Goal: Task Accomplishment & Management: Use online tool/utility

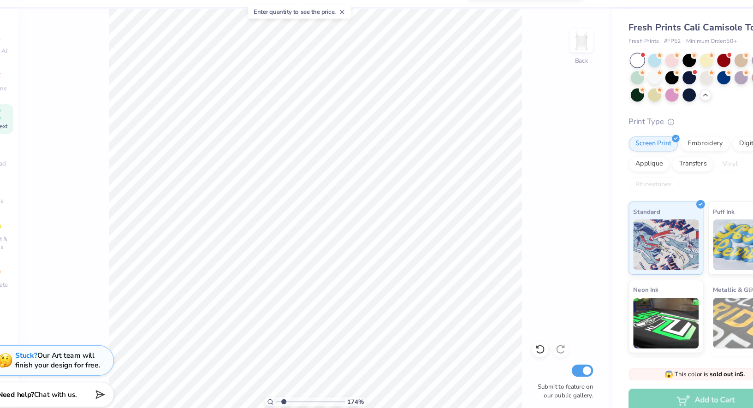
scroll to position [139, 0]
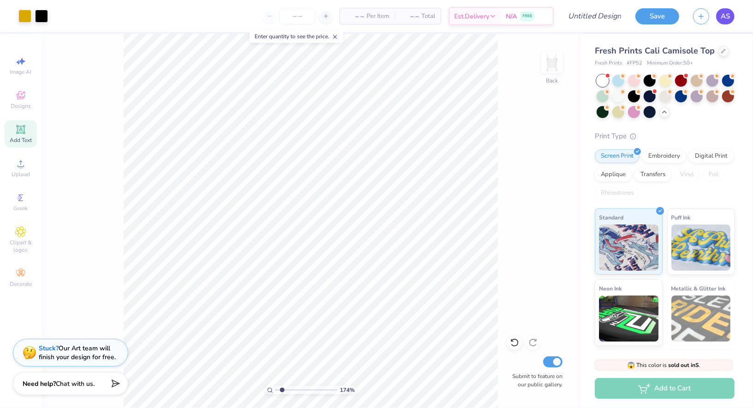
click at [730, 22] on link "AS" at bounding box center [725, 16] width 18 height 16
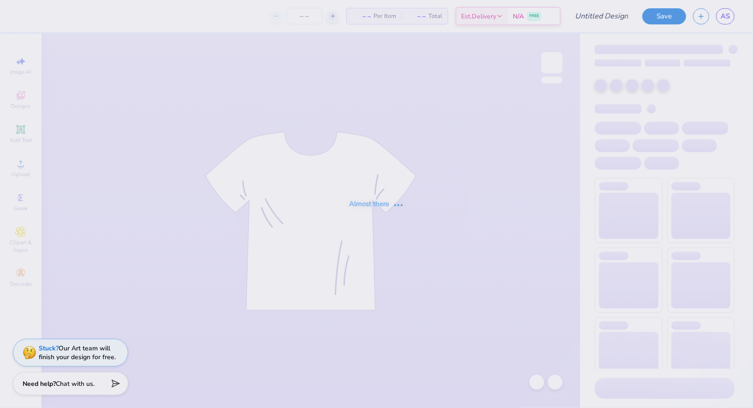
type input "parents wknd hat"
type input "20"
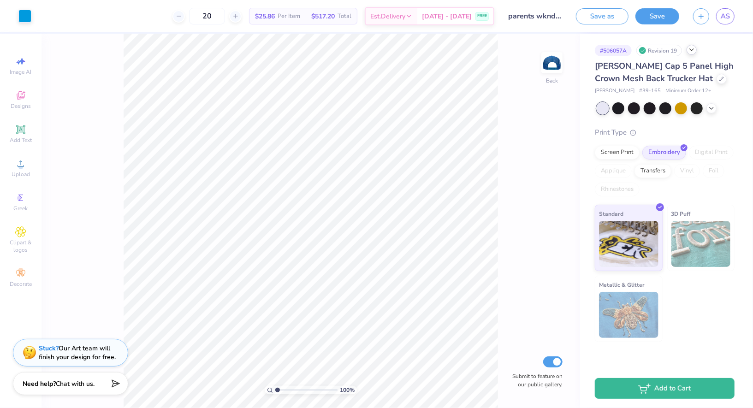
click at [693, 48] on icon at bounding box center [691, 49] width 7 height 7
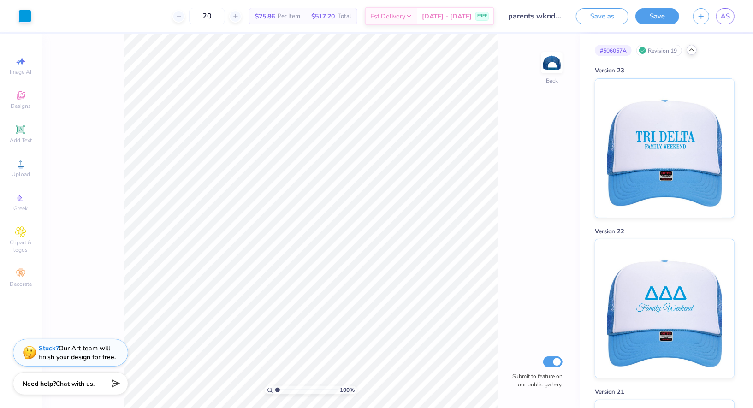
click at [693, 48] on icon at bounding box center [691, 49] width 7 height 7
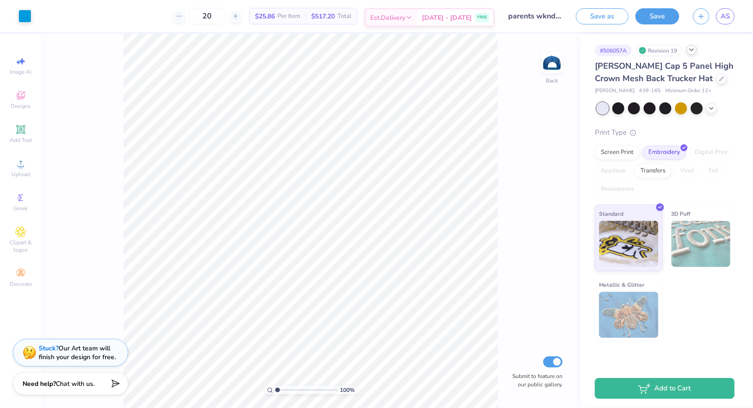
click at [417, 12] on div "Est. Delivery" at bounding box center [392, 17] width 52 height 17
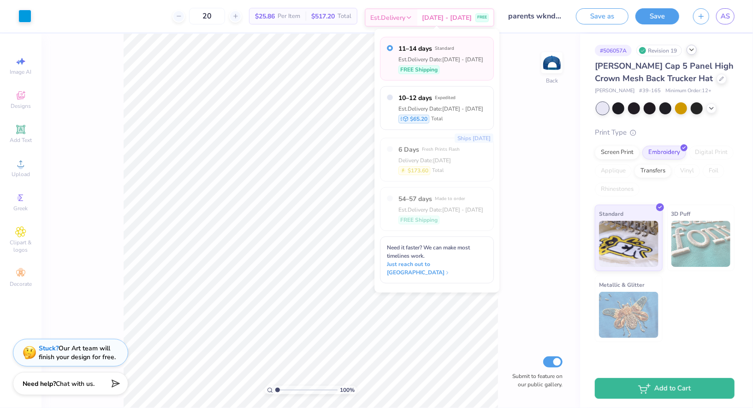
click at [433, 18] on div "Aug 22 - 25 FREE" at bounding box center [455, 17] width 76 height 17
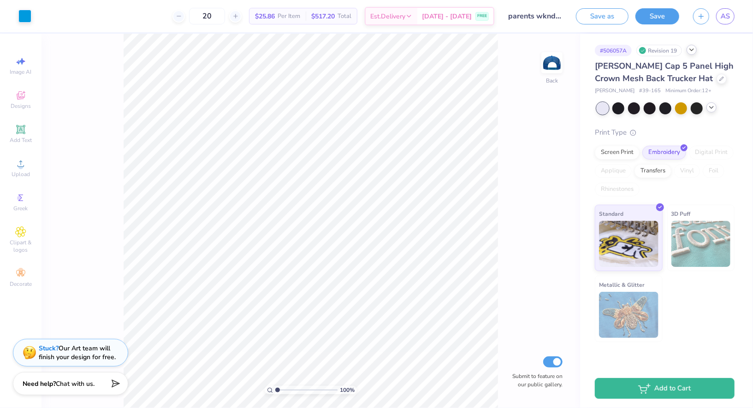
click at [711, 105] on icon at bounding box center [711, 107] width 7 height 7
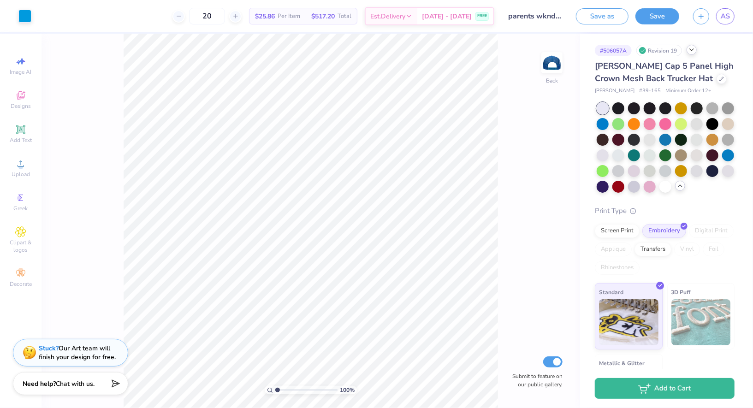
click at [681, 184] on icon at bounding box center [680, 185] width 7 height 7
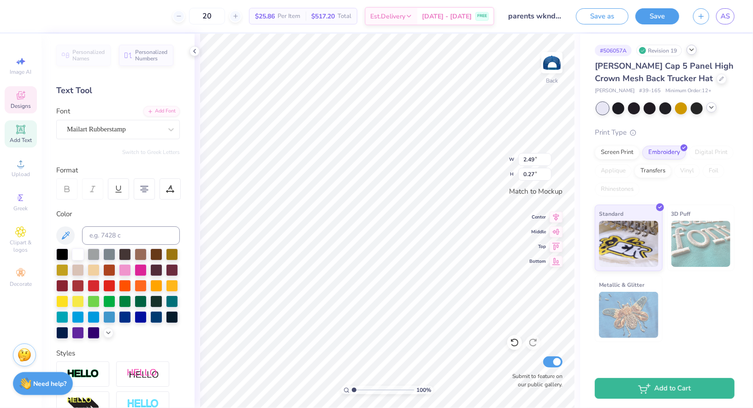
type input "3.60"
type input "0.66"
click at [659, 22] on button "Save" at bounding box center [658, 15] width 44 height 16
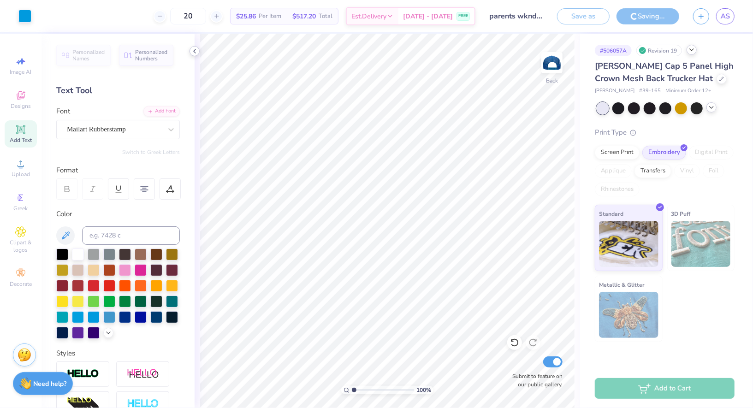
click at [193, 52] on icon at bounding box center [194, 51] width 7 height 7
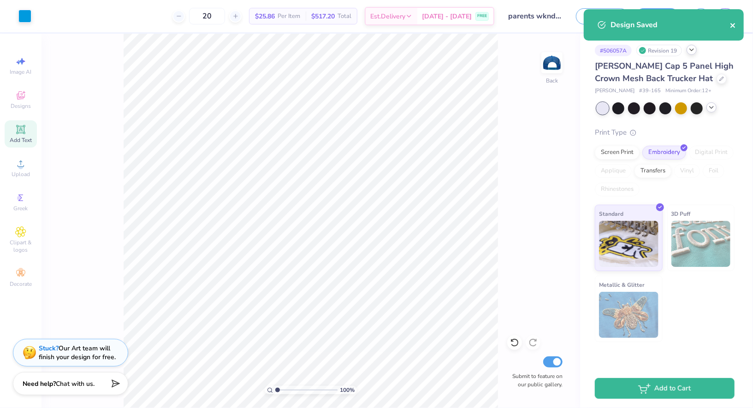
click at [734, 29] on icon "close" at bounding box center [733, 25] width 6 height 7
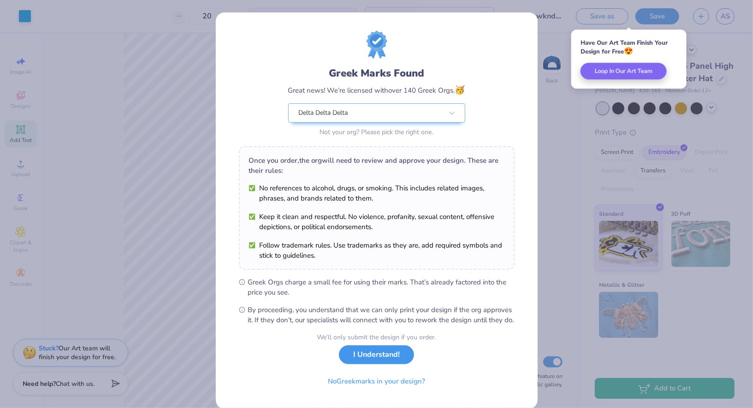
click at [375, 359] on button "I Understand!" at bounding box center [376, 354] width 75 height 19
